Goal: Task Accomplishment & Management: Use online tool/utility

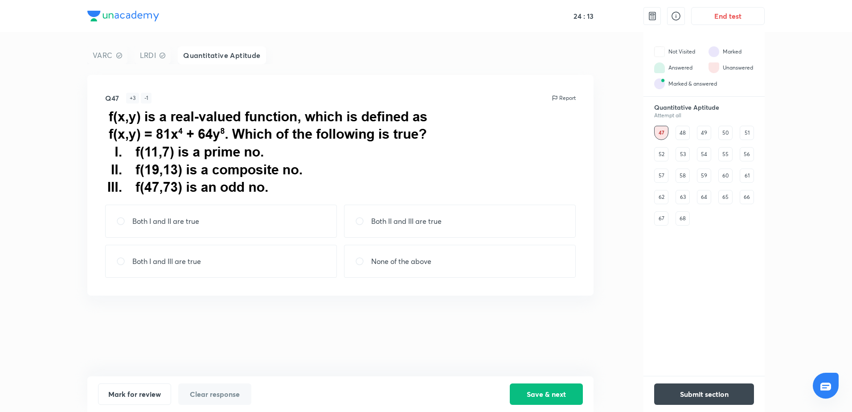
click at [270, 225] on div "Both I and II are true" at bounding box center [221, 221] width 232 height 33
radio input "true"
click at [539, 388] on button "Save & next" at bounding box center [546, 392] width 73 height 21
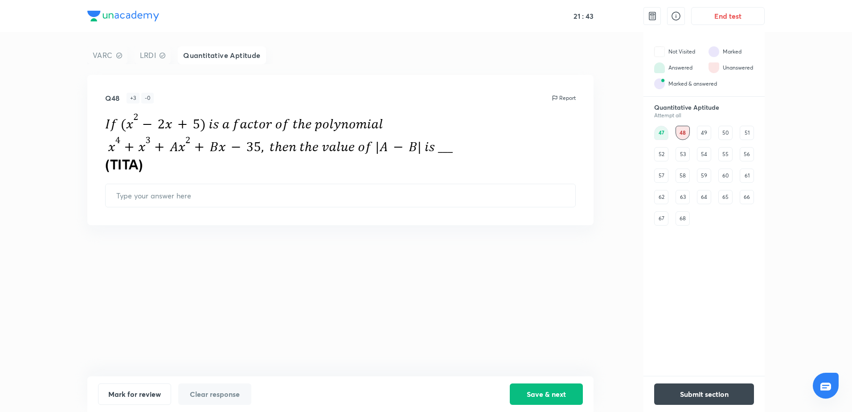
click at [707, 135] on div "49" at bounding box center [704, 133] width 14 height 14
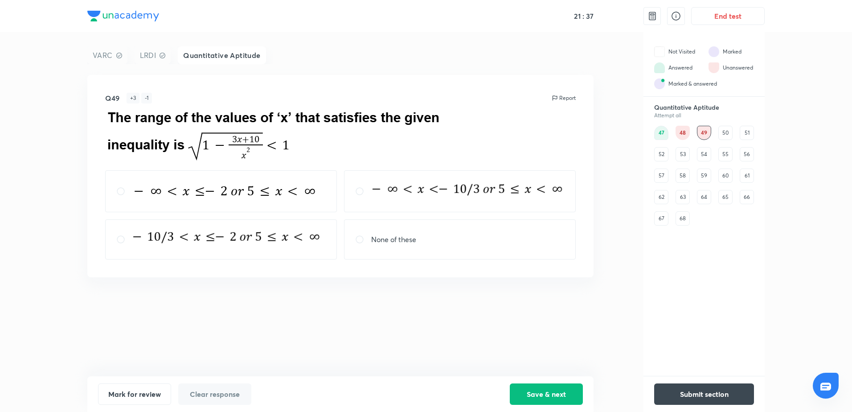
click at [724, 132] on div "50" at bounding box center [726, 133] width 14 height 14
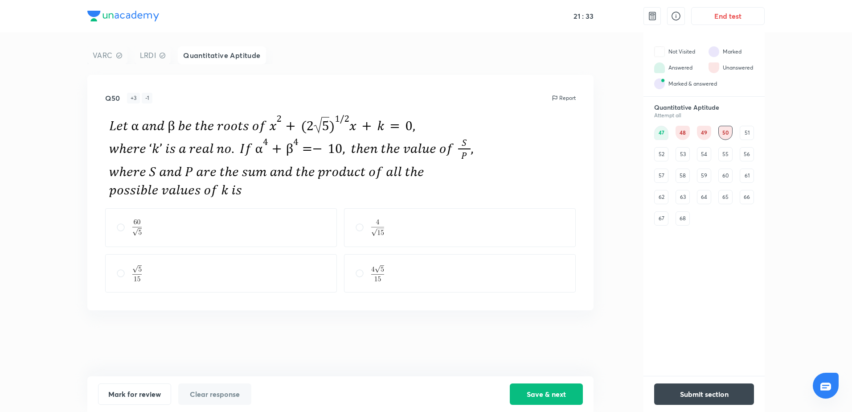
click at [748, 136] on div "51" at bounding box center [747, 133] width 14 height 14
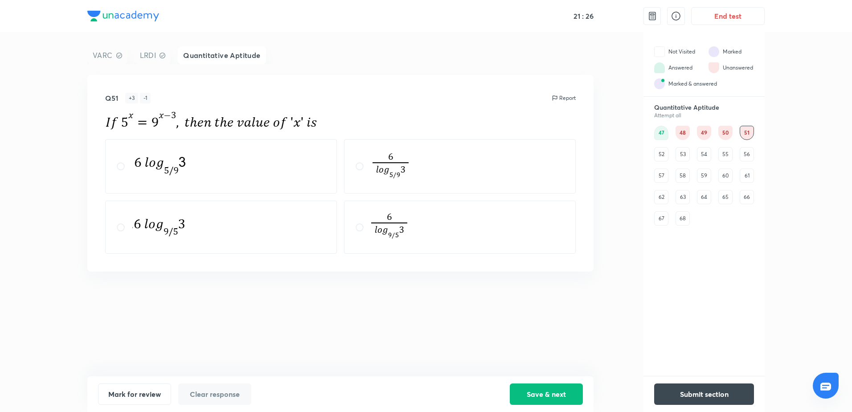
click at [661, 154] on div "52" at bounding box center [661, 154] width 14 height 14
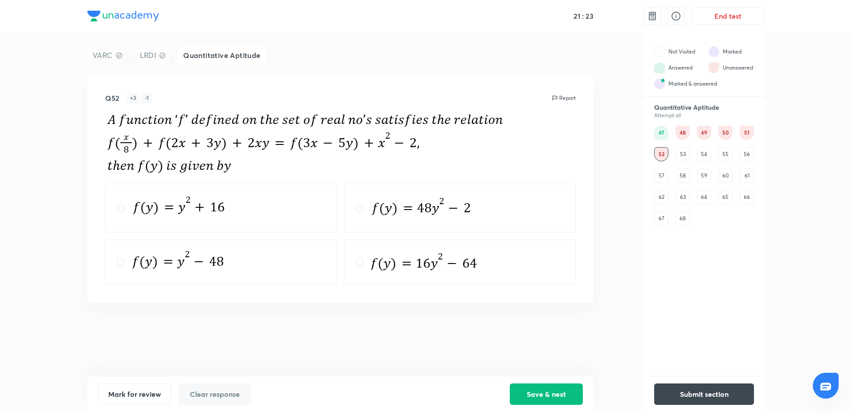
click at [688, 152] on div "53" at bounding box center [683, 154] width 14 height 14
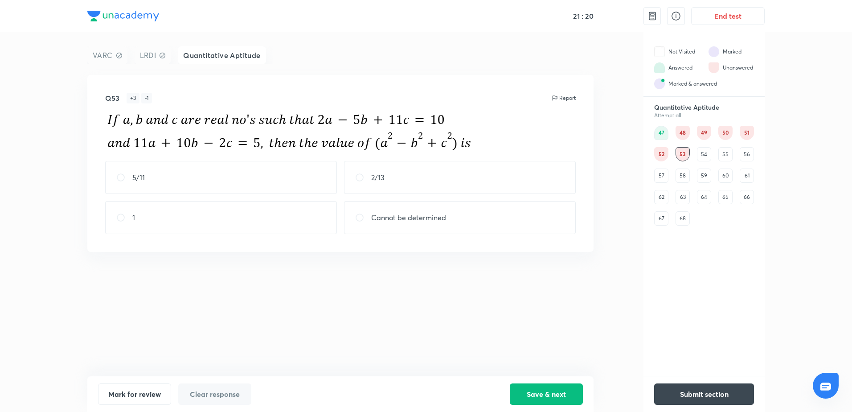
click at [706, 149] on div "54" at bounding box center [704, 154] width 14 height 14
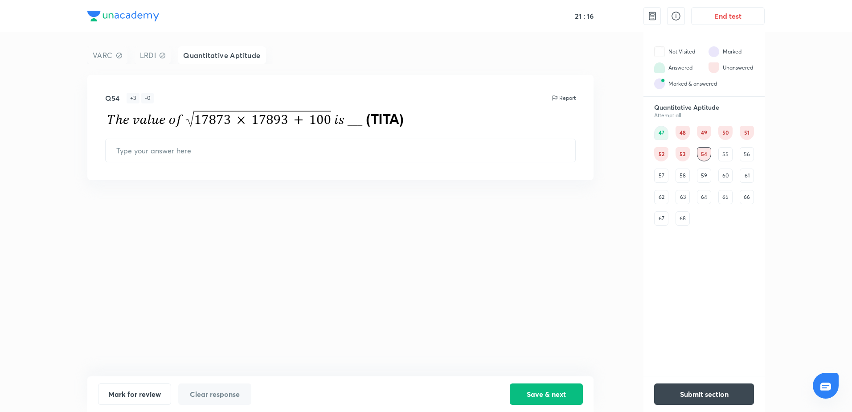
click at [722, 148] on div "55" at bounding box center [726, 154] width 14 height 14
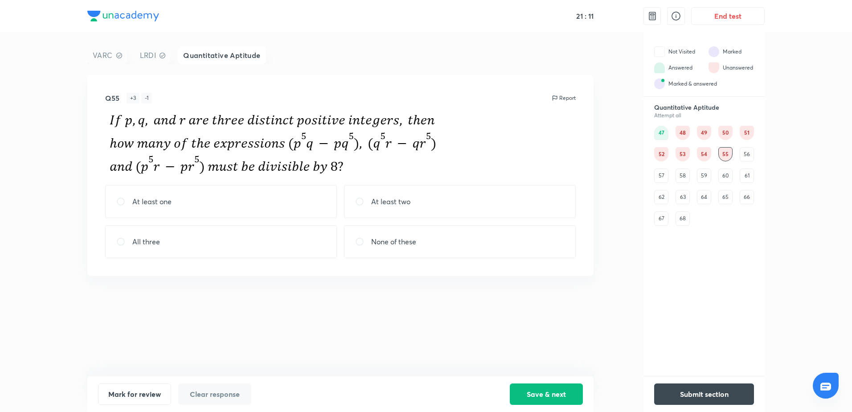
click at [746, 152] on div "56" at bounding box center [747, 154] width 14 height 14
